Goal: Task Accomplishment & Management: Manage account settings

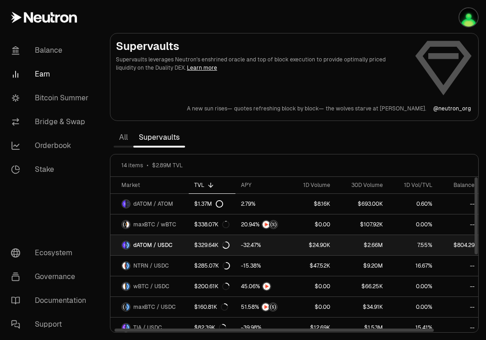
click at [291, 245] on link "$24.90K" at bounding box center [311, 245] width 48 height 20
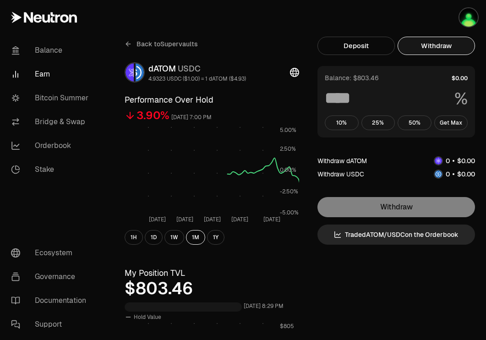
click at [440, 49] on button "Withdraw" at bounding box center [435, 46] width 77 height 18
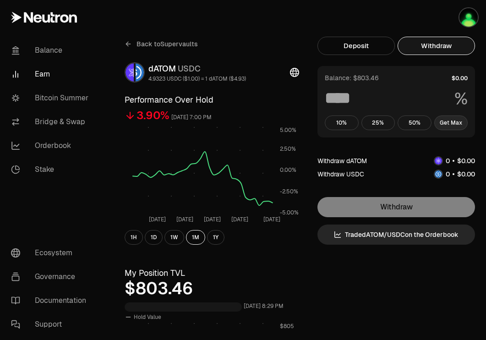
click at [451, 124] on button "Get Max" at bounding box center [451, 122] width 34 height 15
type input "***"
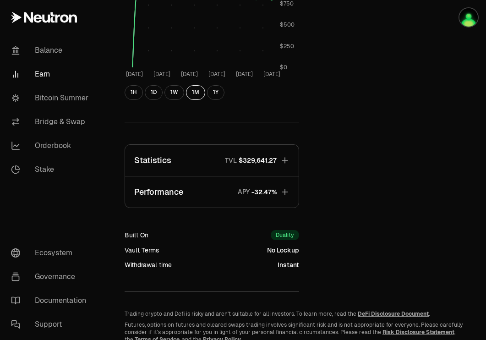
scroll to position [377, 0]
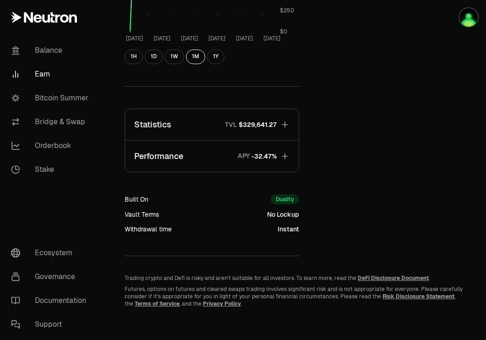
click at [277, 124] on button "Statistics TVL $329,641.27" at bounding box center [211, 124] width 173 height 31
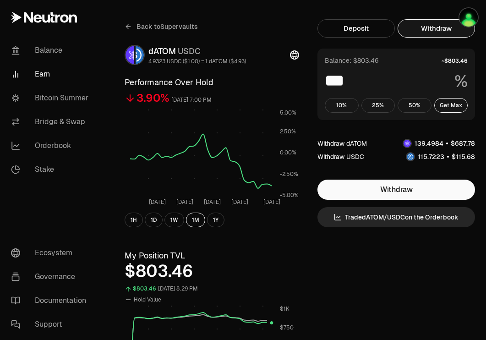
scroll to position [0, 0]
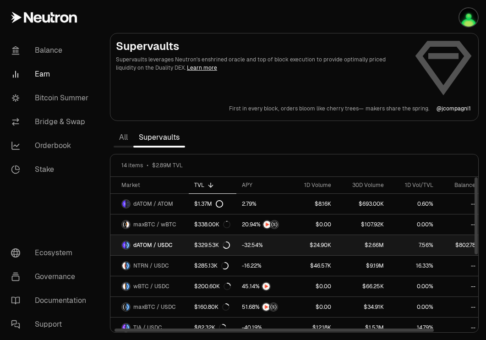
click at [277, 240] on body "Balance Earn Bitcoin Summer Bridge & Swap Orderbook Stake Ecosystem Governance …" at bounding box center [243, 170] width 486 height 340
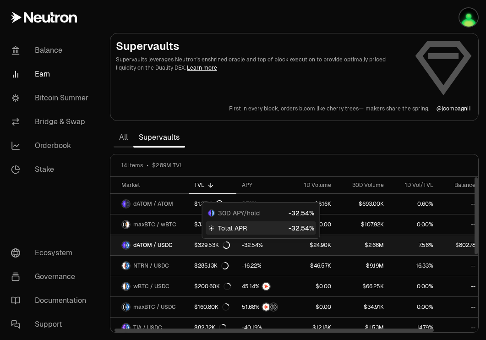
click at [274, 245] on div at bounding box center [262, 245] width 41 height 8
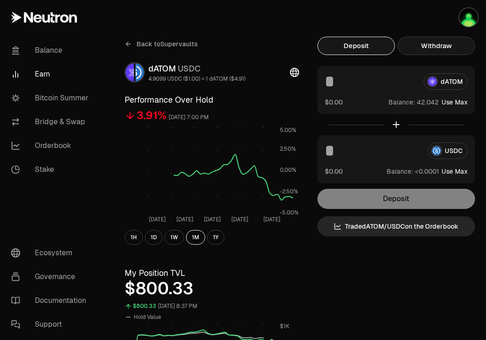
click at [443, 46] on button "Withdraw" at bounding box center [435, 46] width 77 height 18
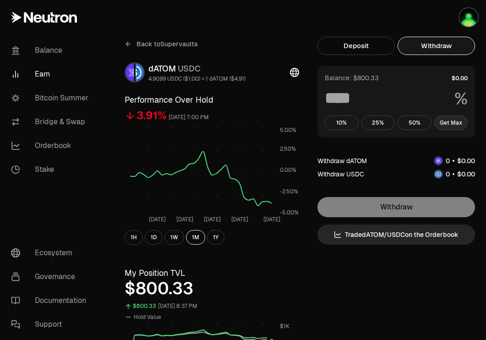
click at [459, 124] on button "Get Max" at bounding box center [451, 122] width 34 height 15
type input "***"
